Goal: Task Accomplishment & Management: Manage account settings

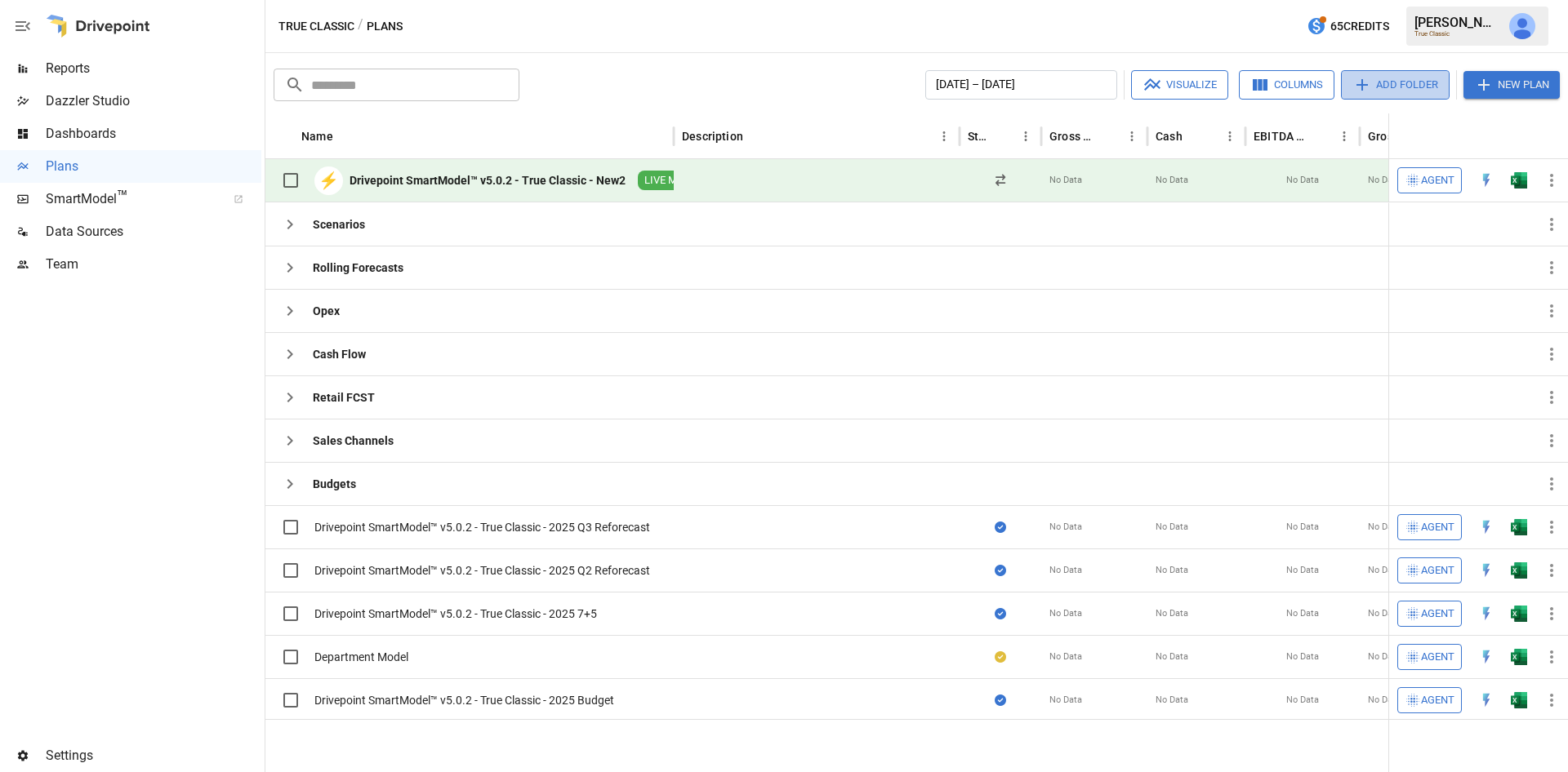
click at [1413, 83] on button "Add Folder" at bounding box center [1396, 85] width 109 height 29
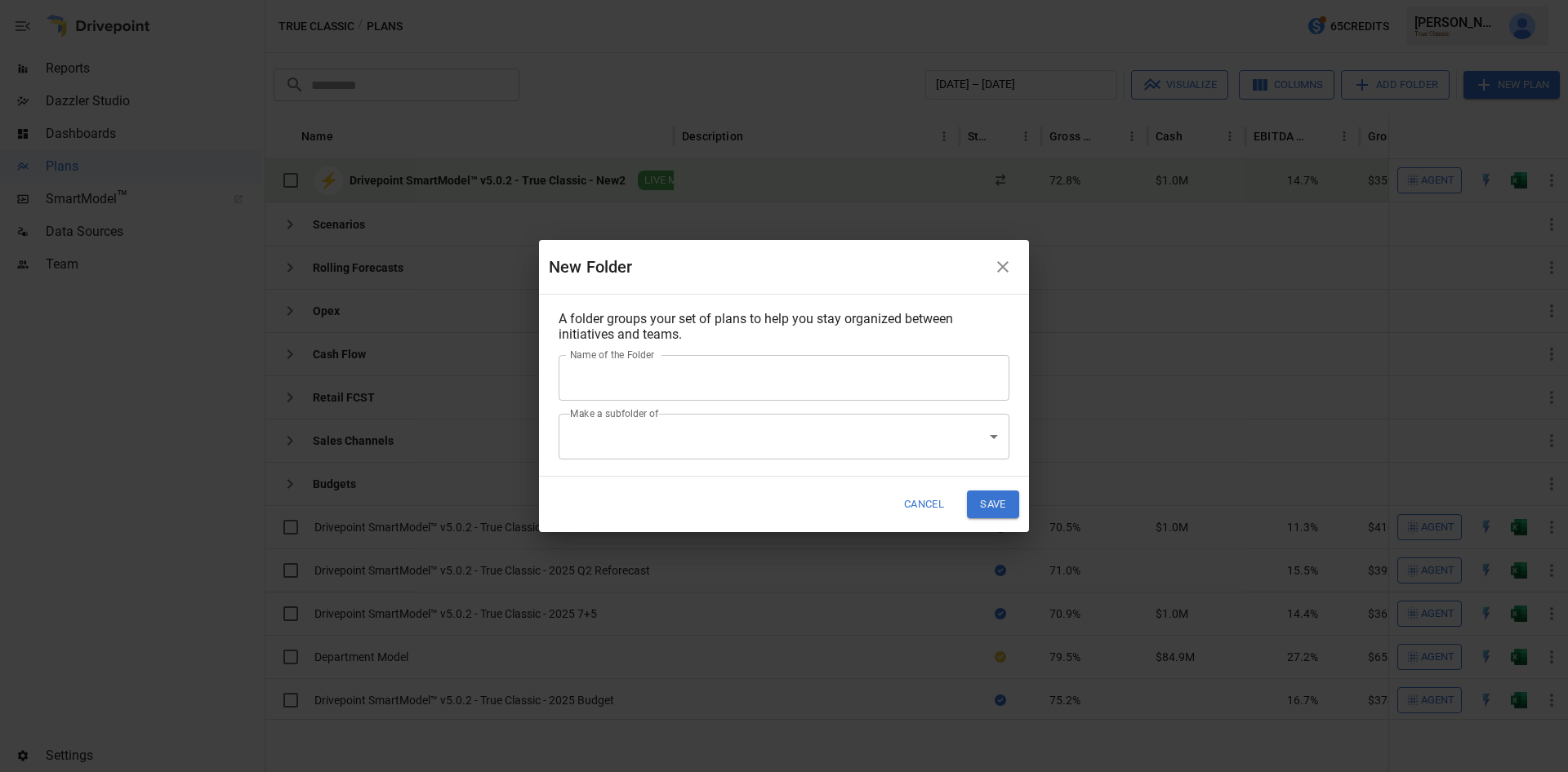
click at [718, 386] on input "Name of the Folder" at bounding box center [783, 378] width 451 height 46
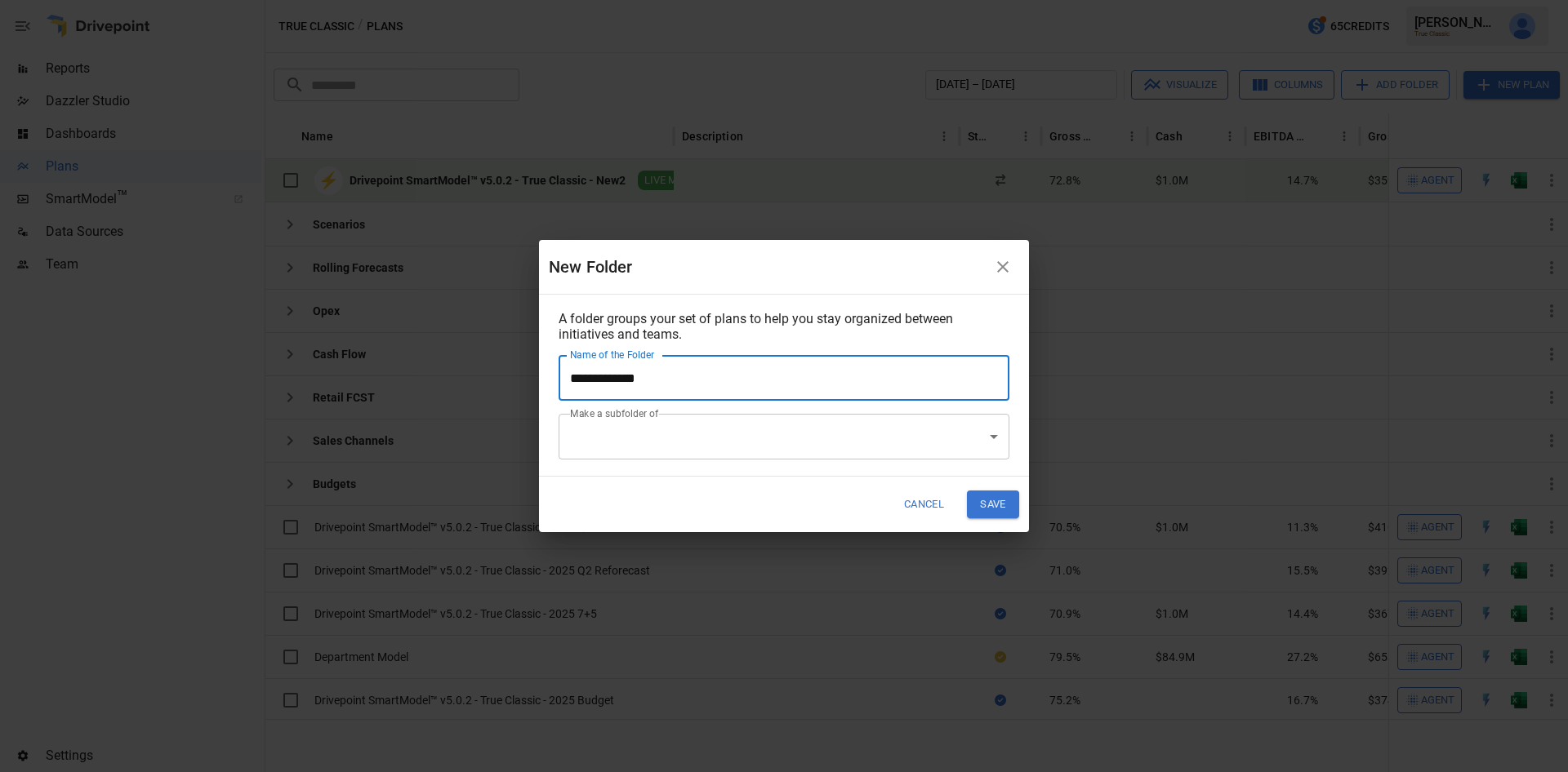
type input "**********"
click at [1008, 508] on button "Save" at bounding box center [993, 504] width 53 height 27
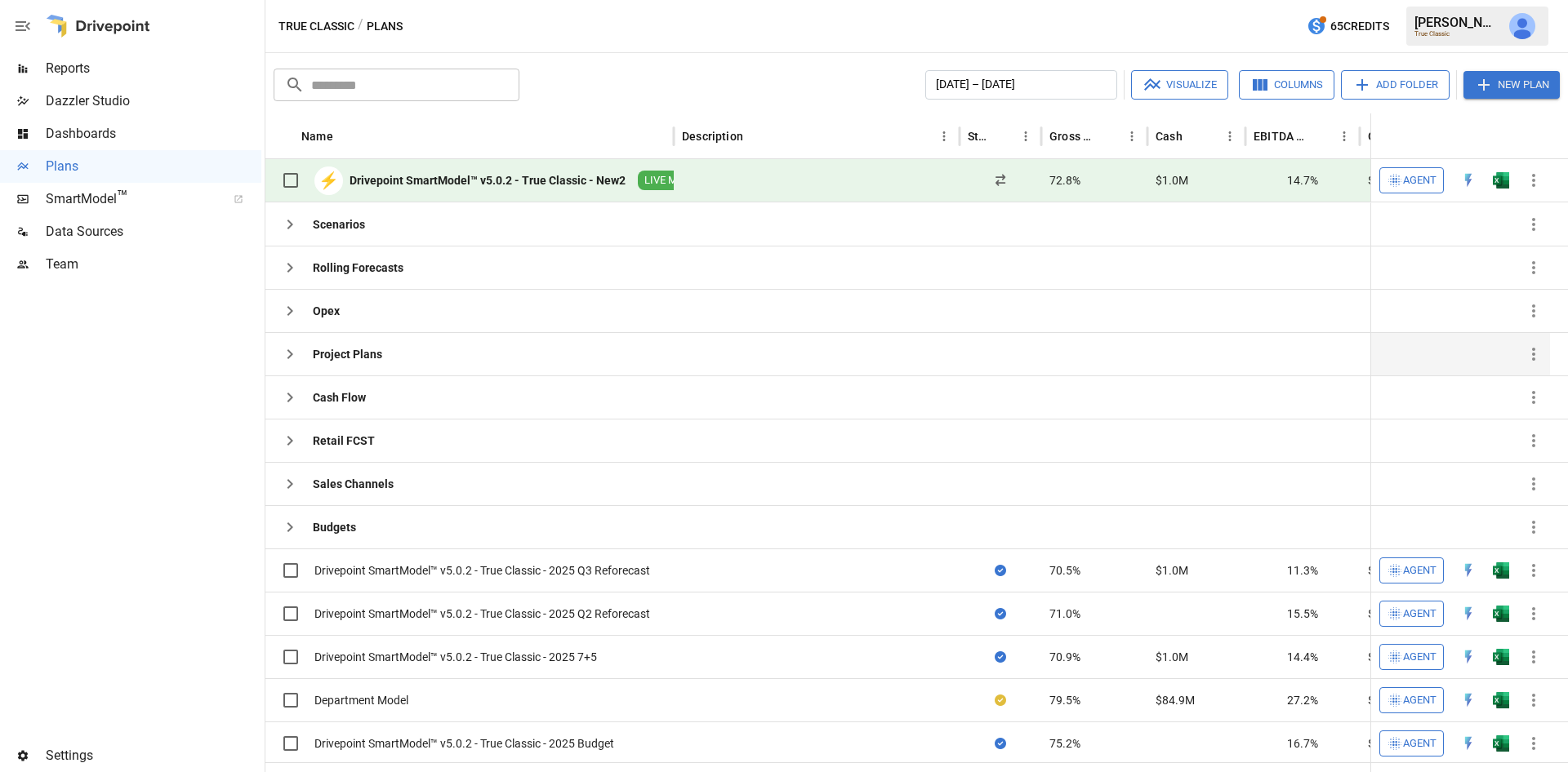
click at [353, 360] on div "Project Plans" at bounding box center [347, 353] width 69 height 17
click at [286, 351] on icon "button" at bounding box center [290, 354] width 19 height 19
click at [334, 355] on div "Project Plans" at bounding box center [347, 353] width 69 height 17
click at [1491, 79] on icon "button" at bounding box center [1483, 85] width 19 height 19
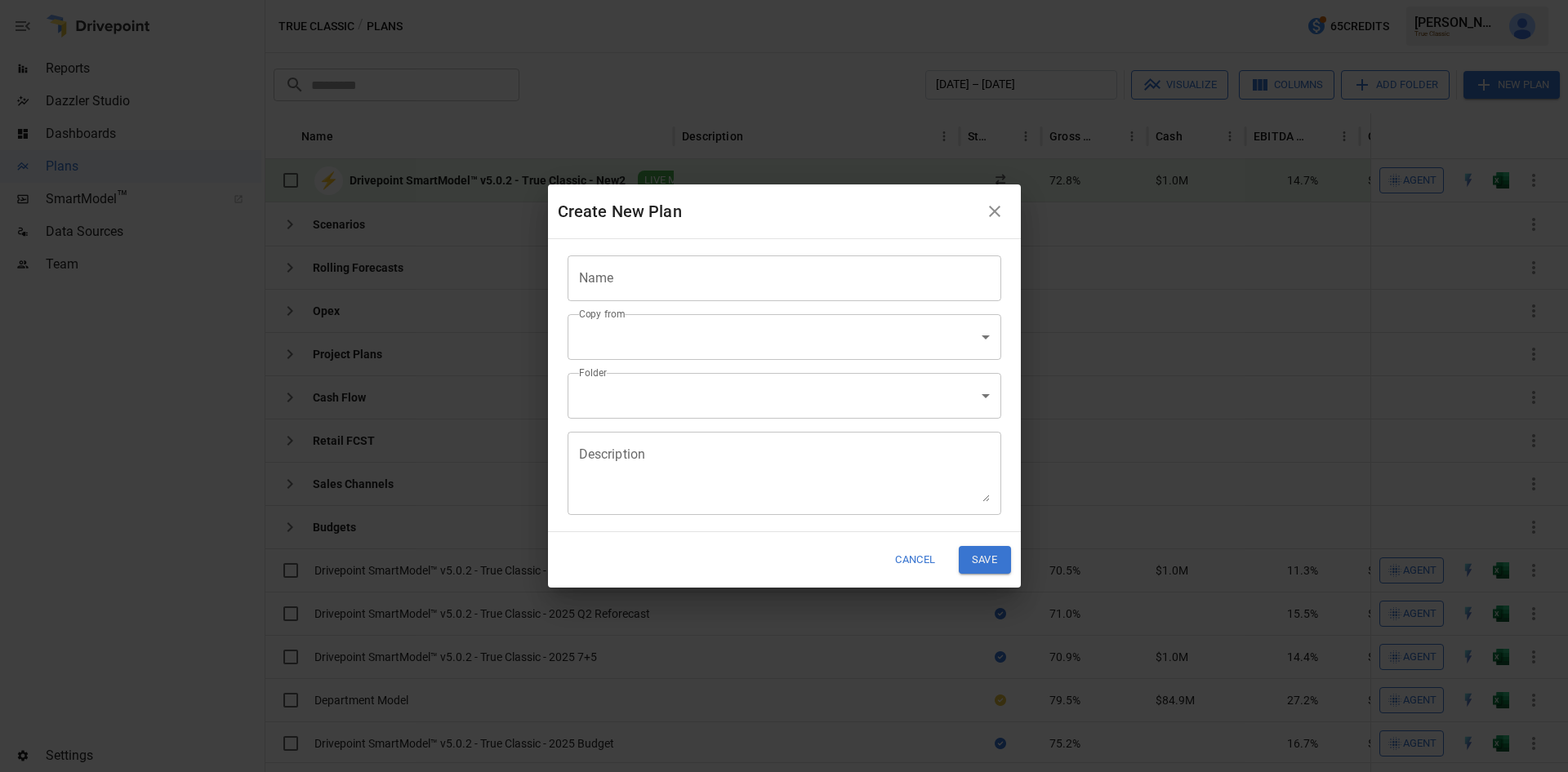
click at [766, 279] on input "Name" at bounding box center [784, 277] width 433 height 46
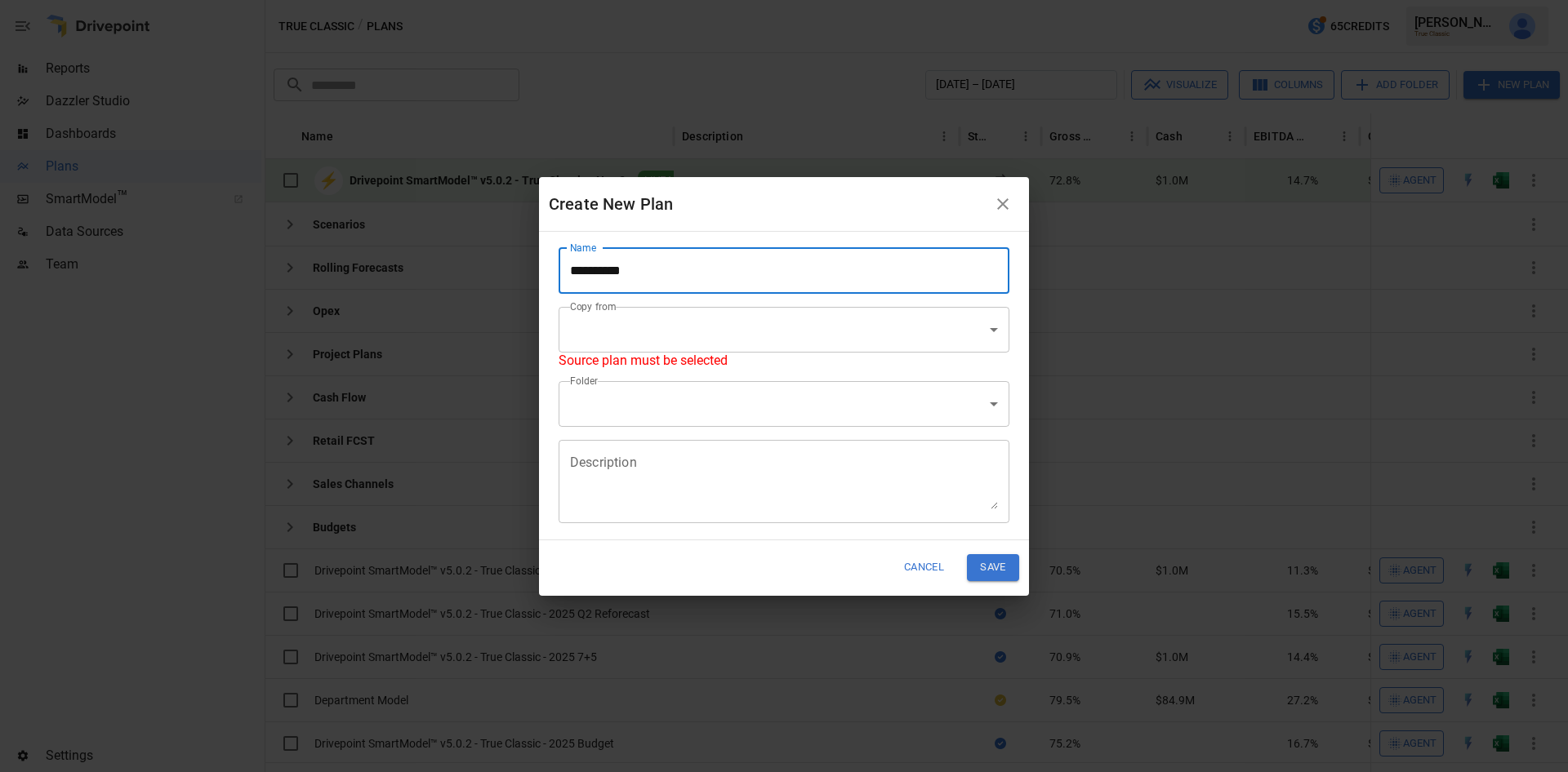
type input "**********"
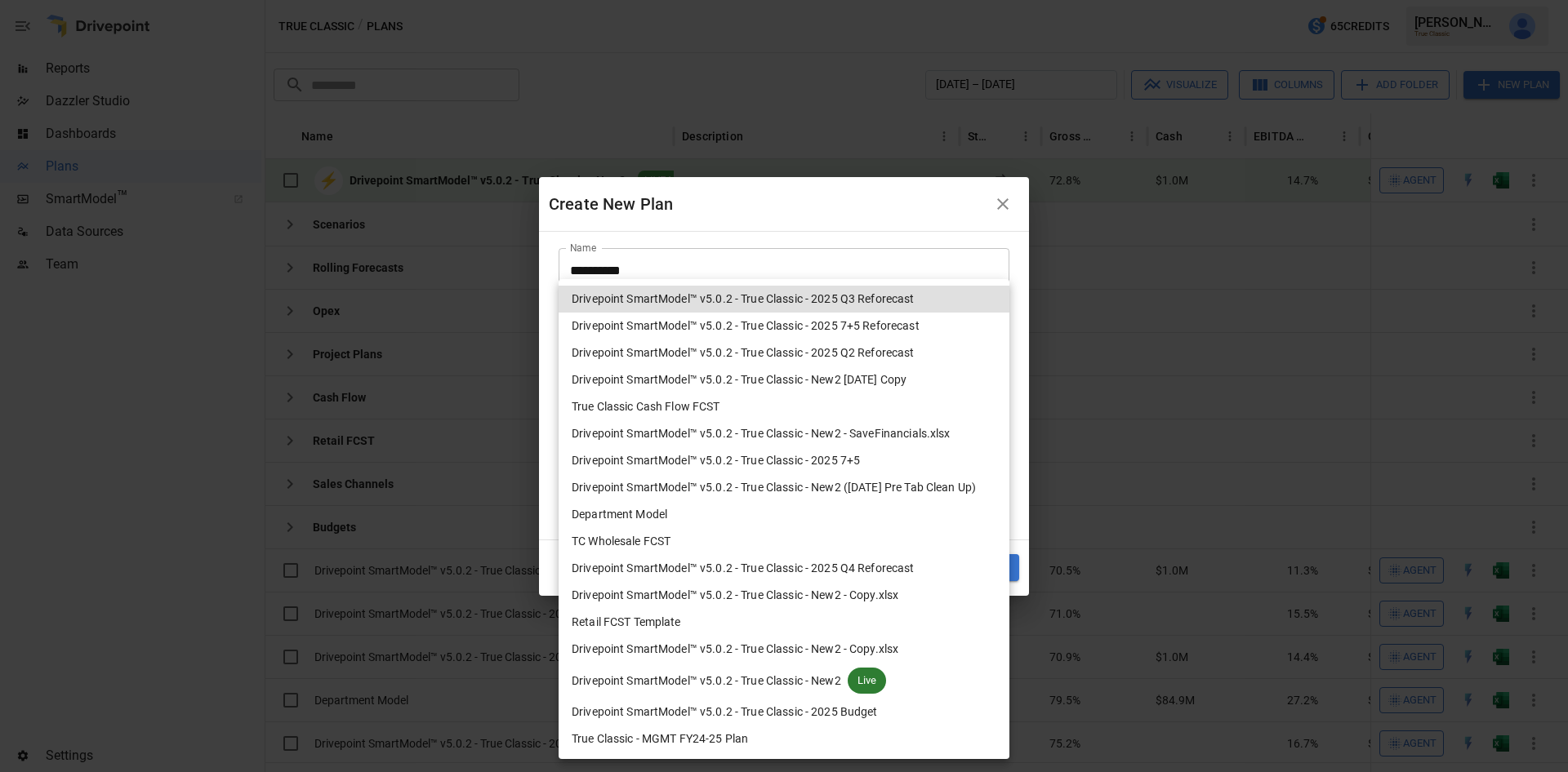
click at [751, 0] on body "Reports Dazzler Studio Dashboards Plans SmartModel ™ Data Sources Team Settings…" at bounding box center [784, 0] width 1568 height 0
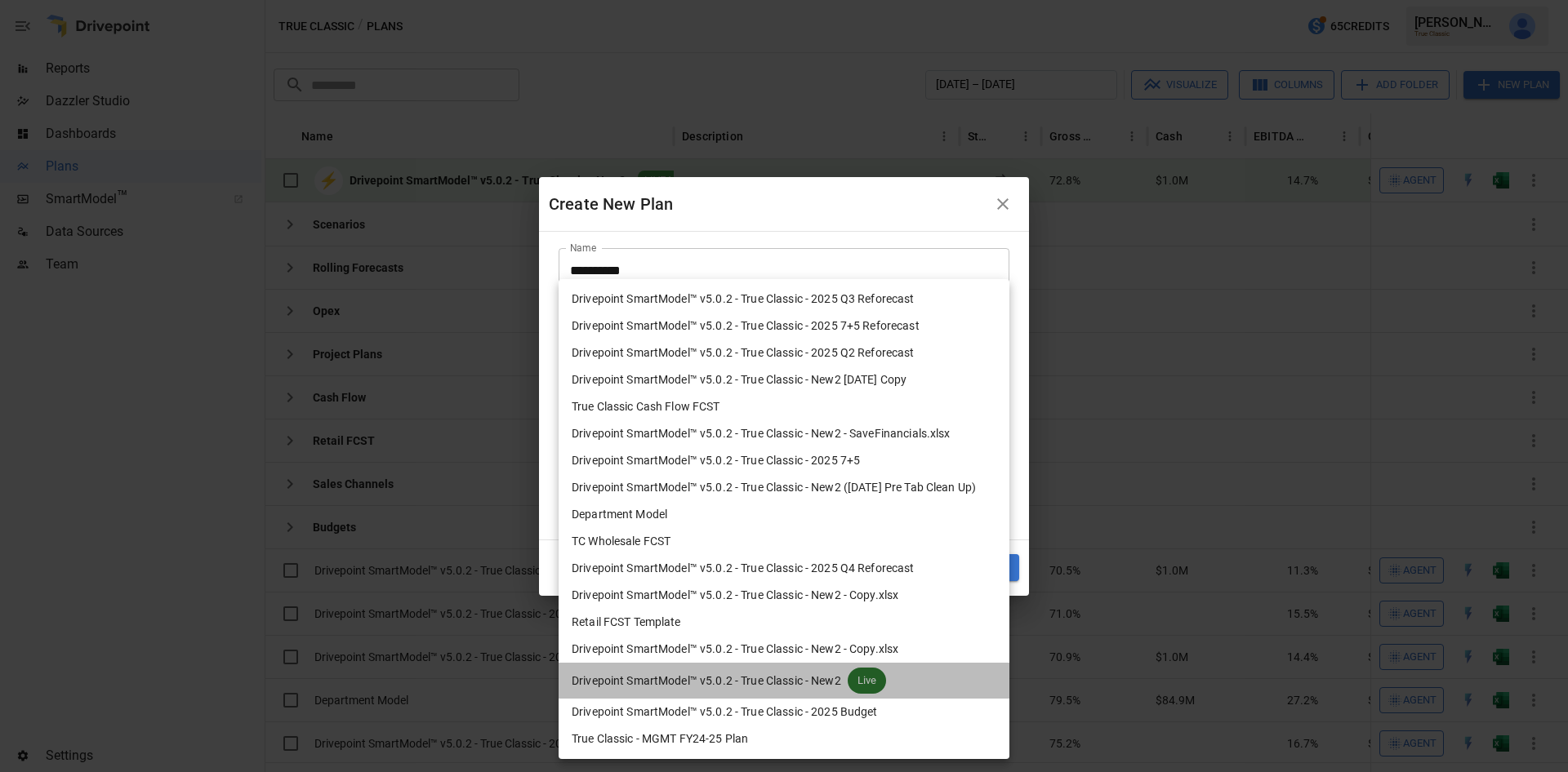
click at [685, 664] on li "Drivepoint SmartModel™ v5.0.2 - True Classic - New2 Live" at bounding box center [783, 680] width 451 height 36
type input "**********"
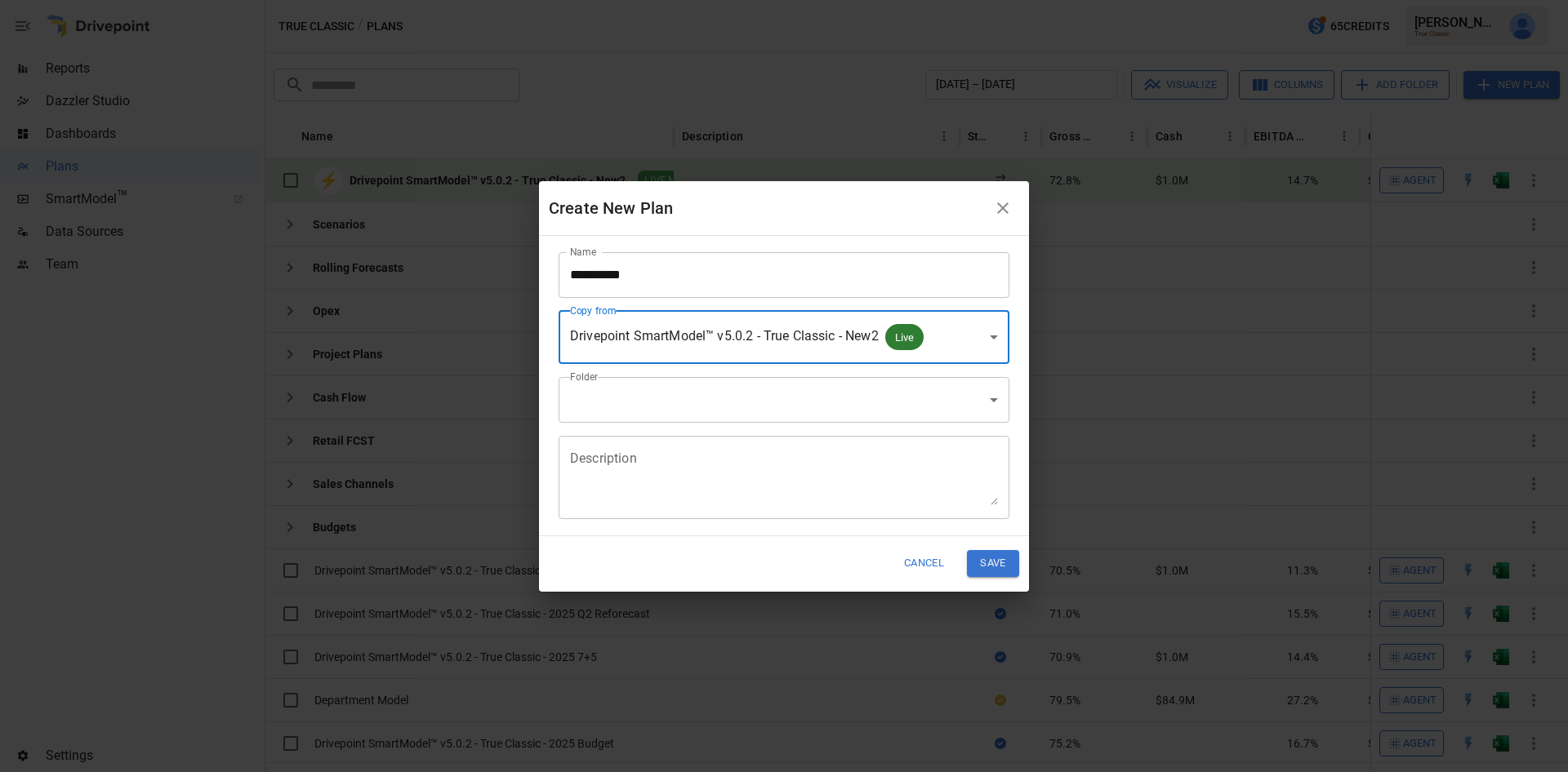
click at [675, 0] on body "Reports Dazzler Studio Dashboards Plans SmartModel ™ Data Sources Team Settings…" at bounding box center [784, 0] width 1568 height 0
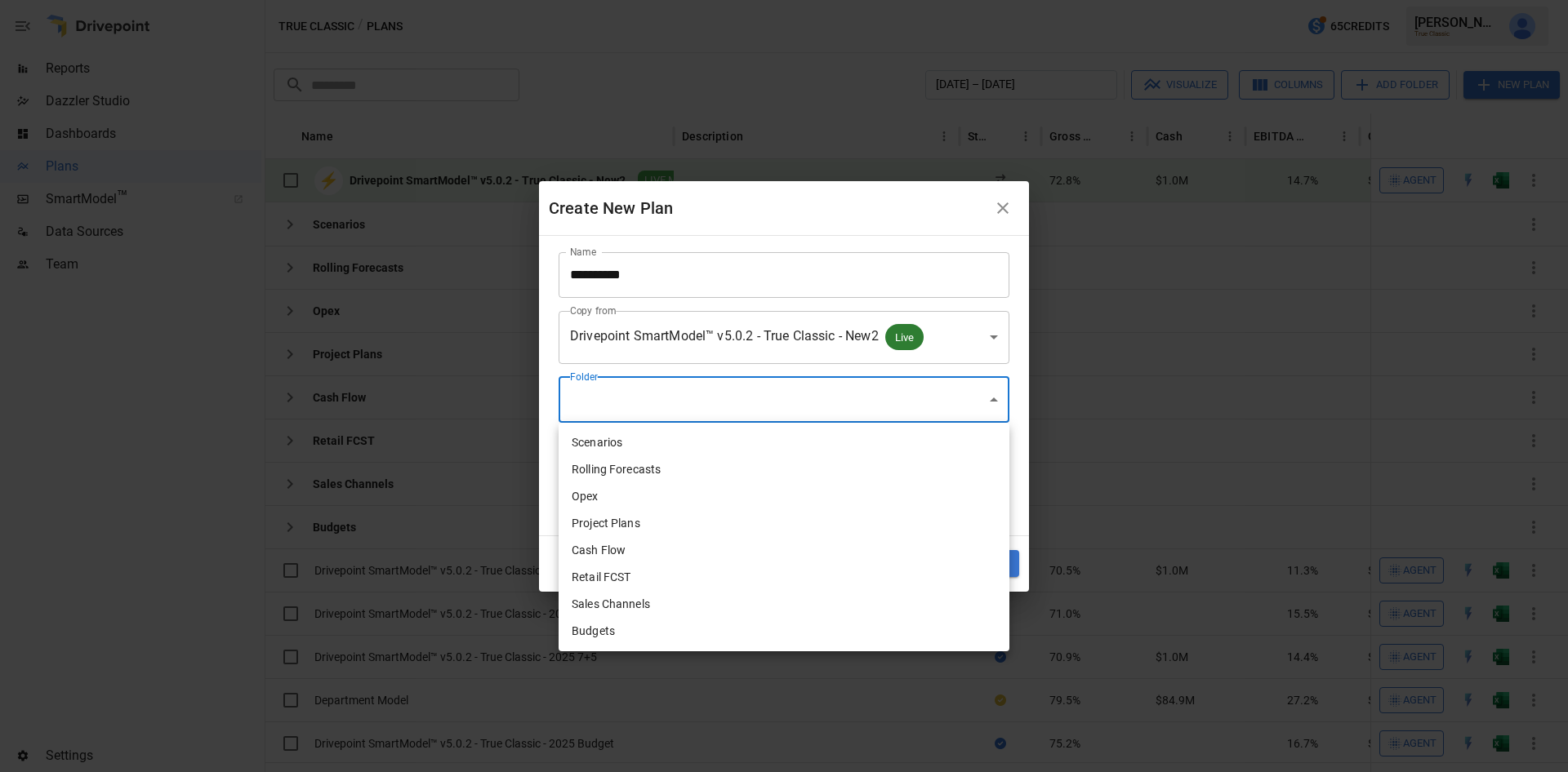
click at [647, 530] on li "Project Plans" at bounding box center [783, 524] width 451 height 27
type input "**********"
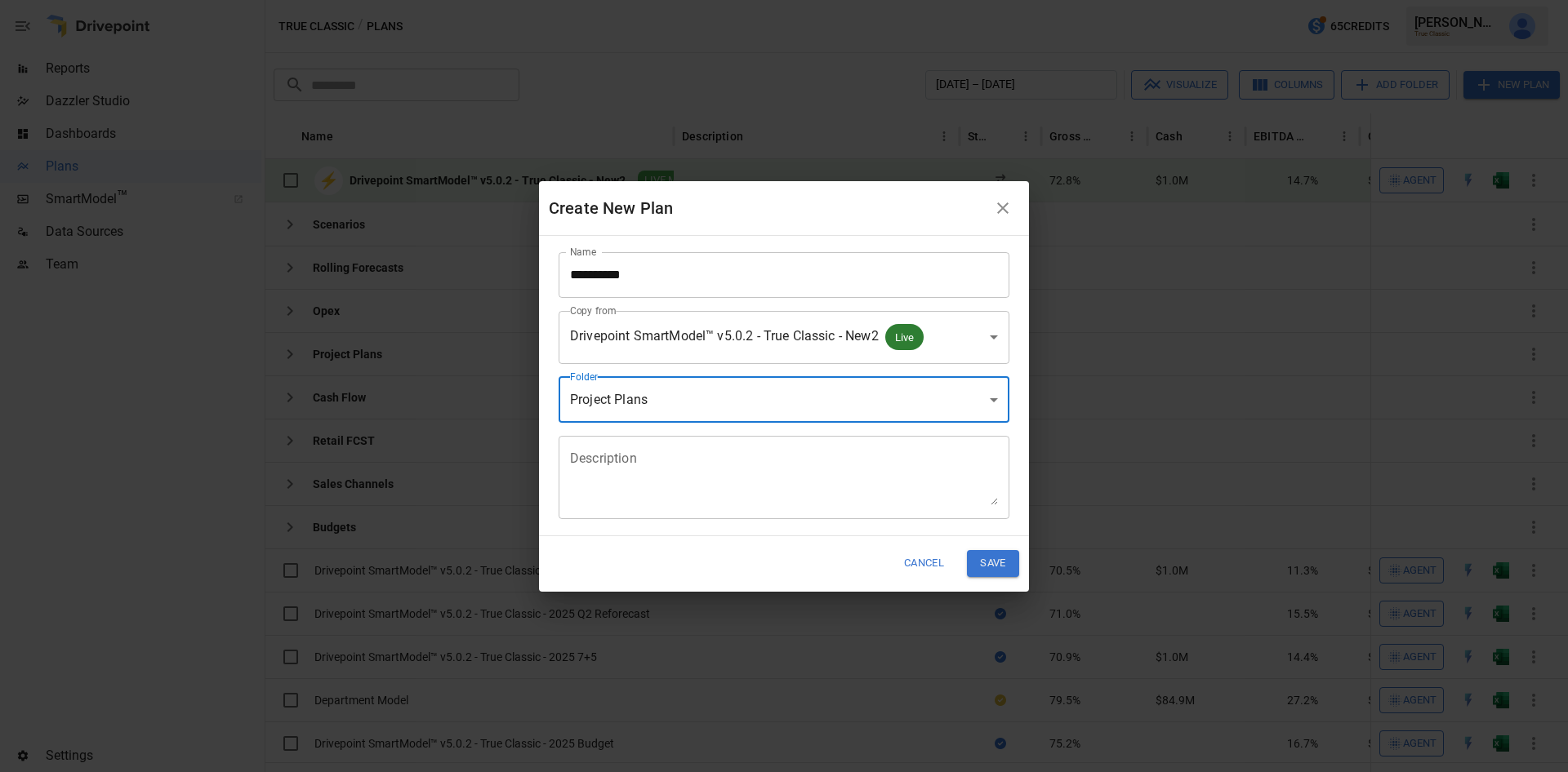
click at [995, 570] on button "Save" at bounding box center [993, 564] width 53 height 27
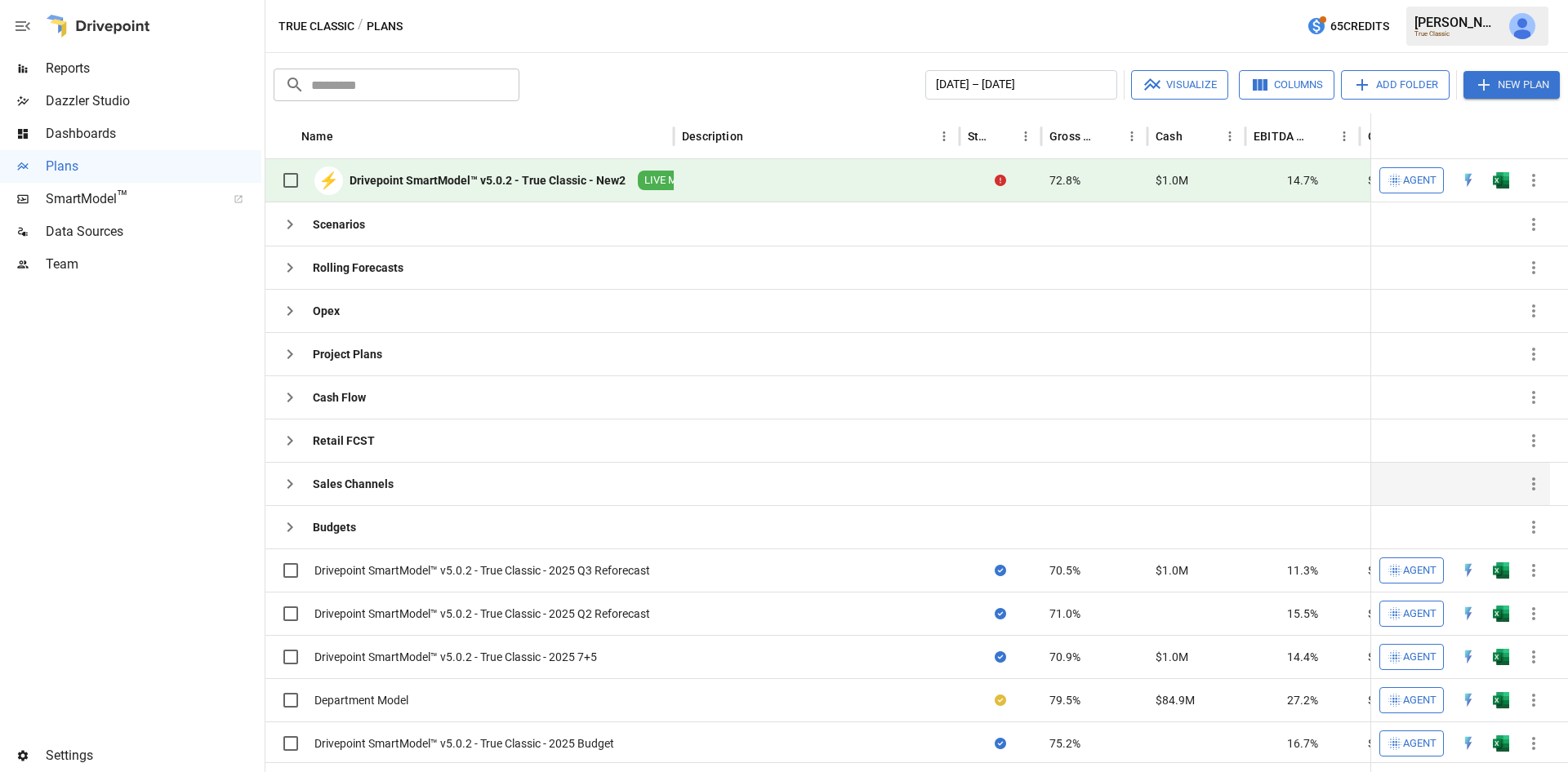
scroll to position [7, 0]
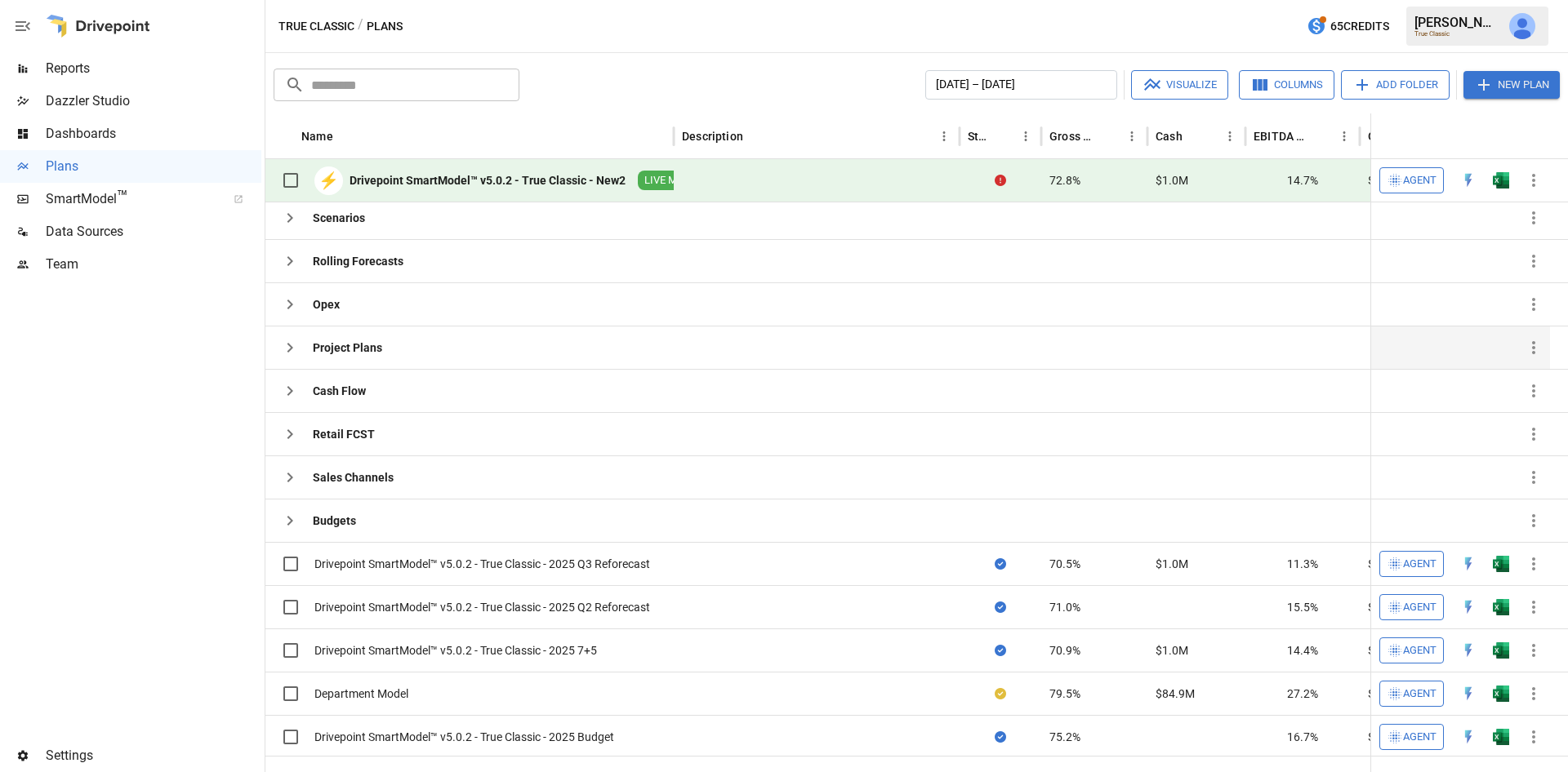
click at [290, 350] on icon "button" at bounding box center [290, 348] width 19 height 19
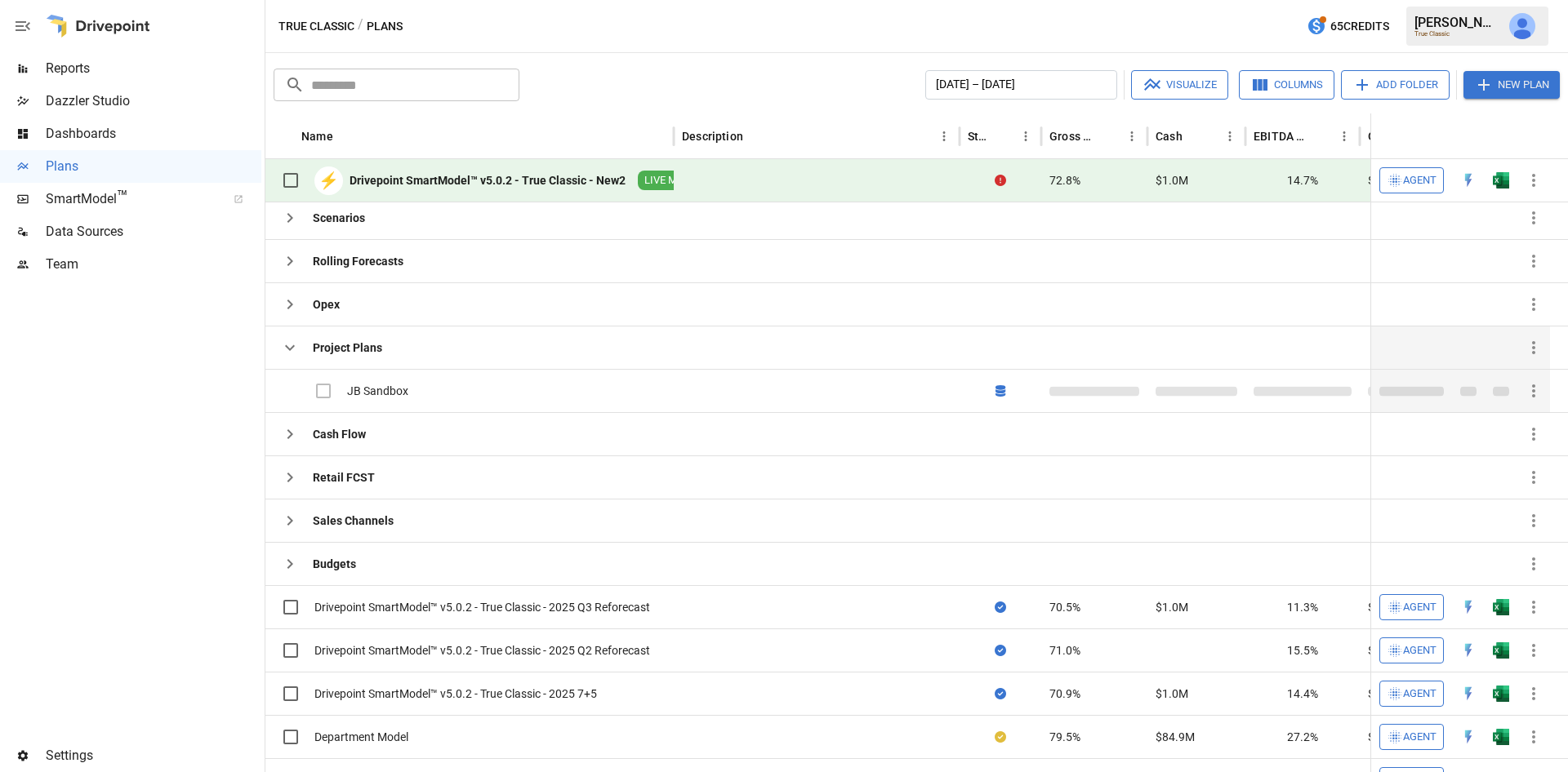
click at [352, 386] on div "JB Sandbox" at bounding box center [377, 390] width 61 height 17
click at [401, 389] on div "JB Sandbox" at bounding box center [377, 390] width 61 height 17
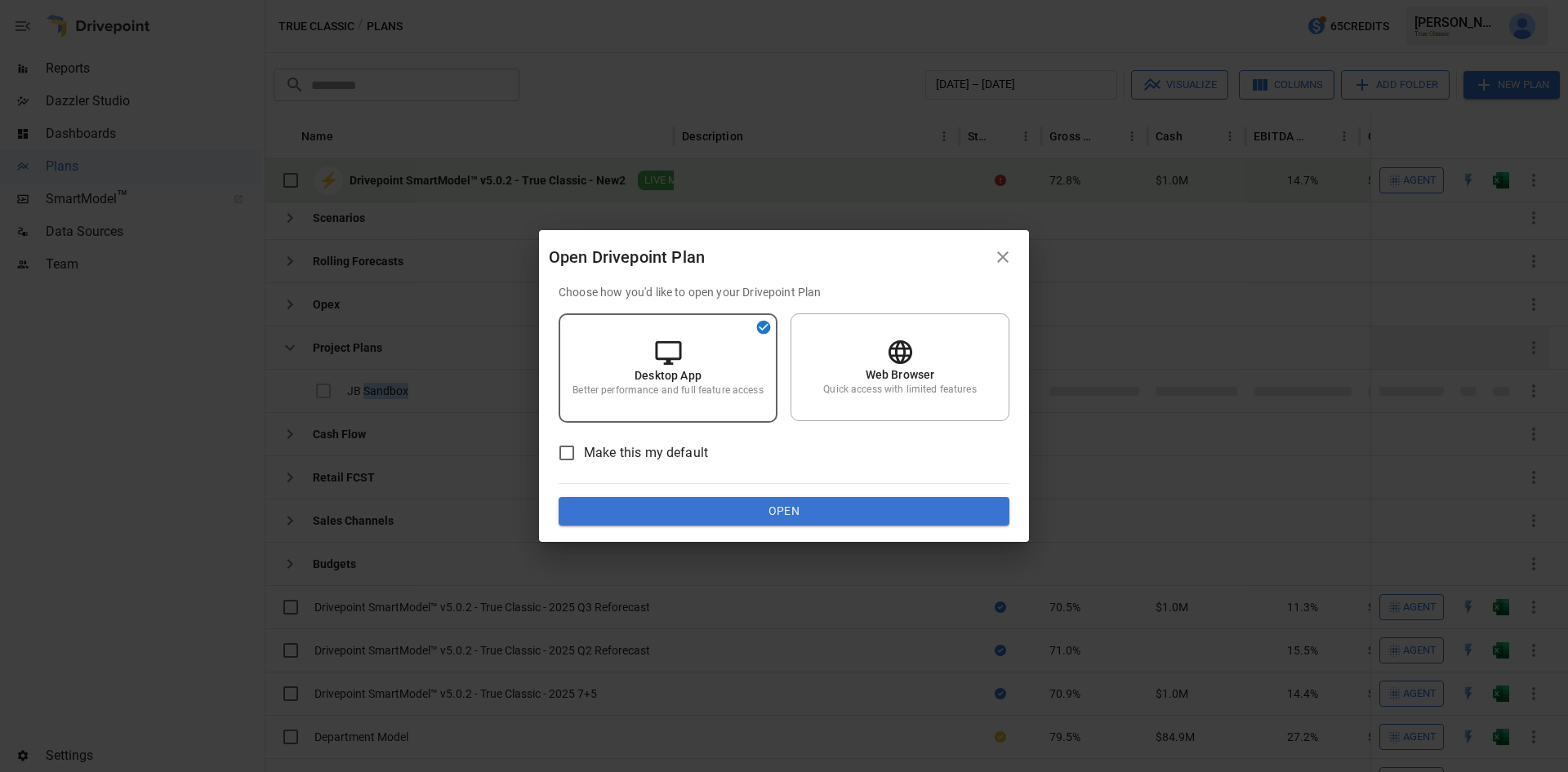
click at [780, 517] on button "Open" at bounding box center [783, 512] width 451 height 29
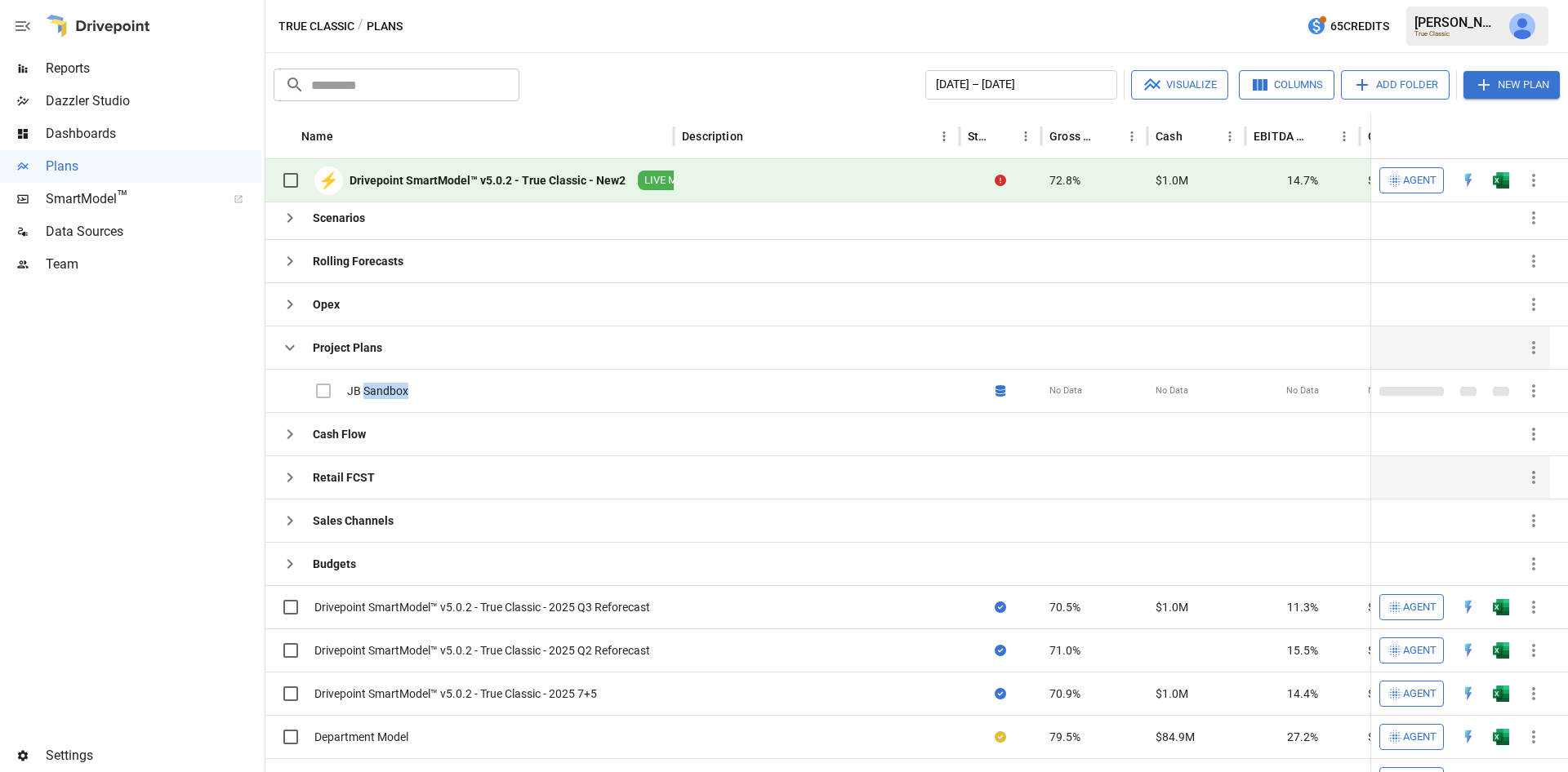
scroll to position [27, 0]
